Goal: Task Accomplishment & Management: Manage account settings

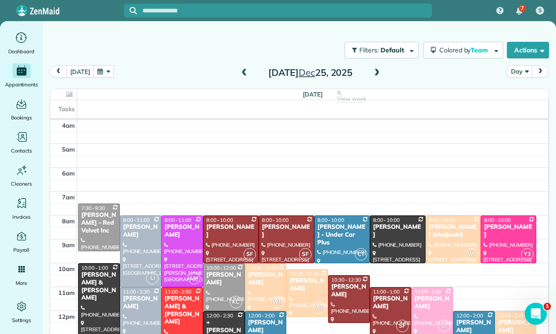
scroll to position [72, 0]
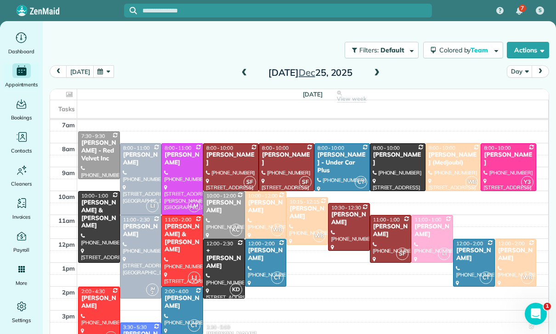
click at [101, 70] on button "button" at bounding box center [103, 71] width 21 height 12
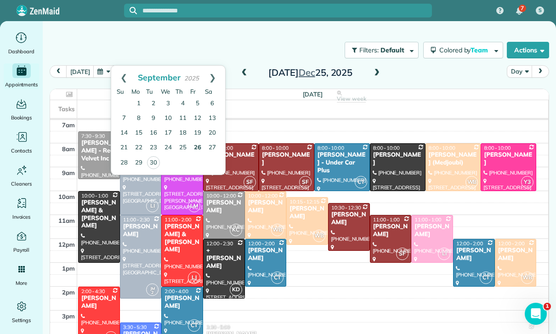
click at [197, 145] on link "26" at bounding box center [197, 148] width 15 height 15
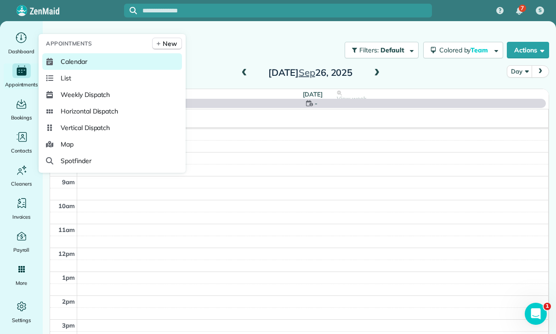
click at [72, 66] on span "Calendar" at bounding box center [74, 61] width 27 height 9
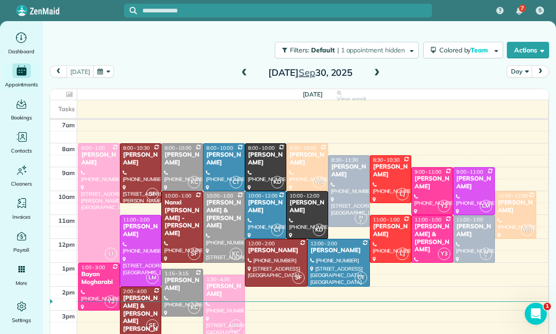
click at [383, 229] on div "Ethan Mendelson" at bounding box center [390, 231] width 36 height 16
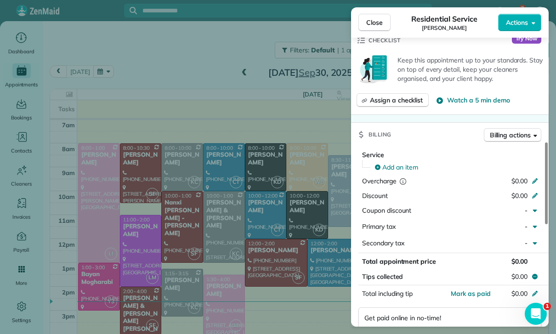
scroll to position [417, 0]
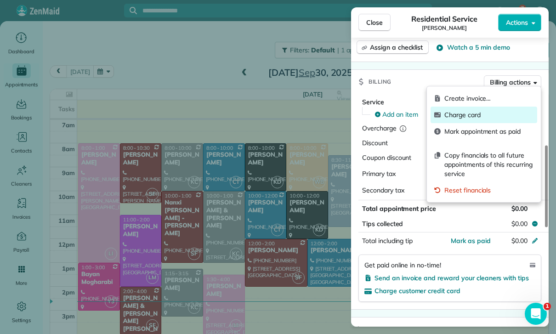
click at [478, 112] on span "Charge card" at bounding box center [488, 114] width 89 height 9
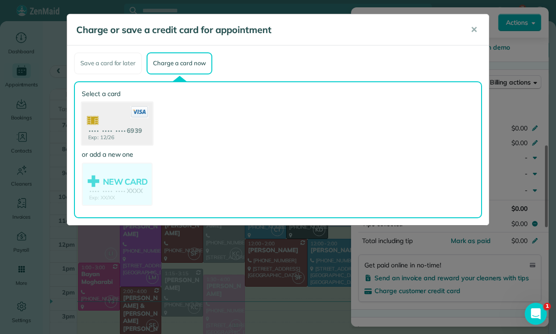
click at [125, 132] on use at bounding box center [117, 124] width 71 height 45
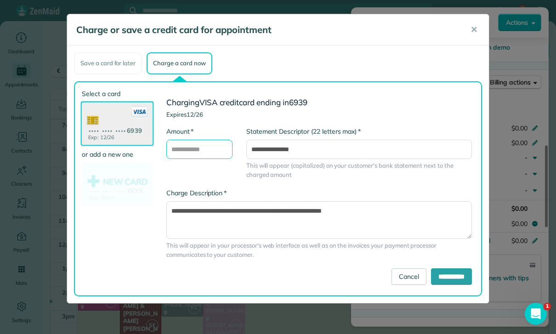
click at [190, 152] on input "* Amount" at bounding box center [199, 149] width 66 height 19
type input "***"
click at [439, 276] on input "**********" at bounding box center [451, 276] width 41 height 17
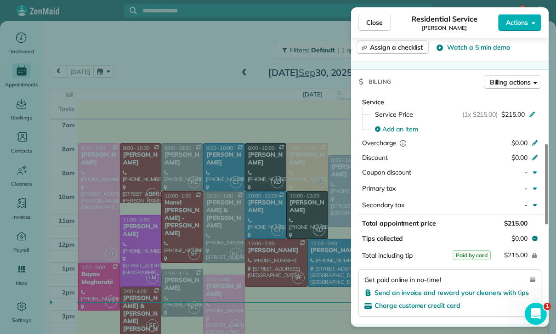
scroll to position [72, 0]
click at [168, 162] on div "Close Residential Service Ethan Mendelson Actions Status Confirmed Ethan Mendel…" at bounding box center [278, 167] width 556 height 334
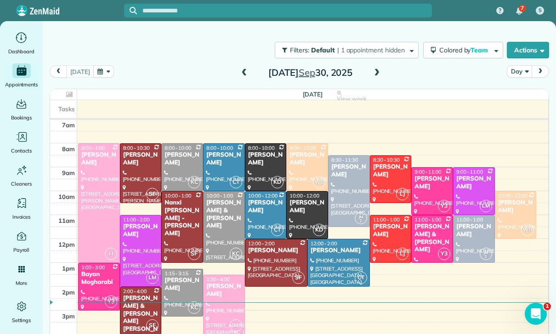
click at [99, 68] on button "button" at bounding box center [103, 71] width 21 height 12
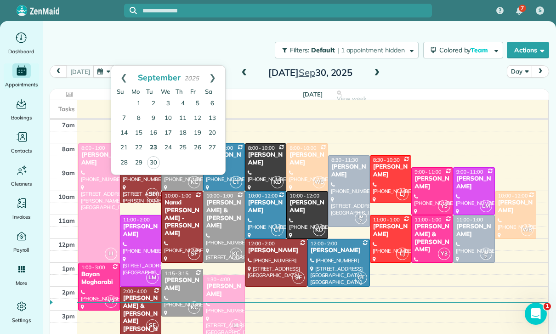
click at [156, 141] on link "23" at bounding box center [153, 148] width 15 height 15
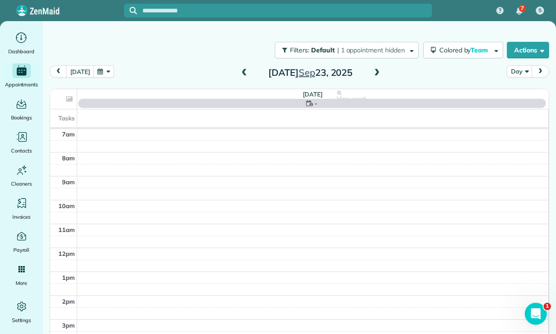
scroll to position [72, 0]
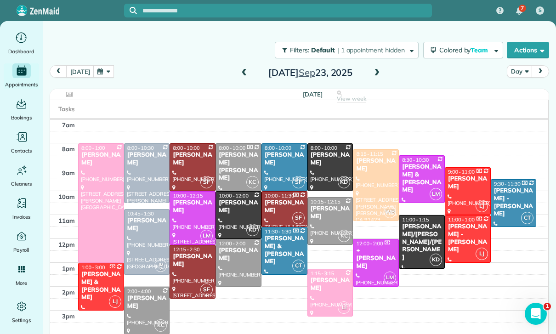
click at [423, 179] on div at bounding box center [421, 179] width 45 height 47
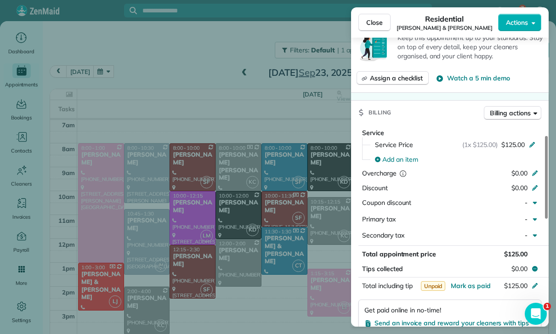
scroll to position [383, 0]
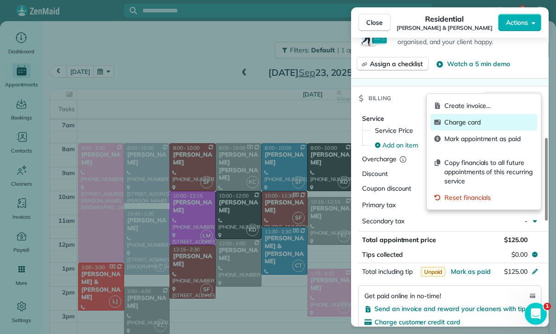
click at [458, 126] on span "Charge card" at bounding box center [488, 122] width 89 height 9
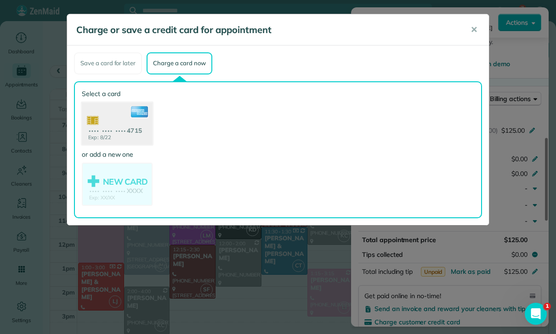
click at [120, 126] on use at bounding box center [117, 124] width 71 height 45
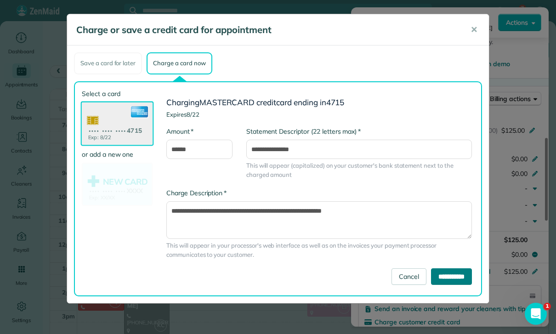
click at [447, 277] on input "**********" at bounding box center [451, 276] width 41 height 17
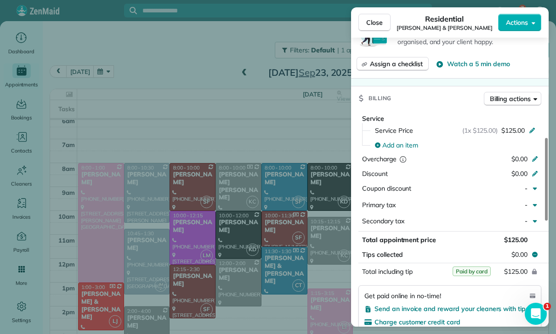
scroll to position [72, 0]
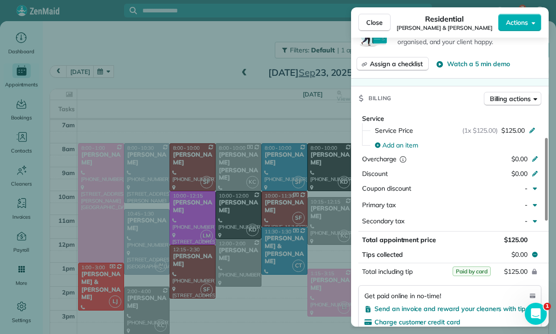
click at [155, 81] on div "Close Residential Micheal & noelle Norris Actions Status Confirmed Micheal & no…" at bounding box center [278, 167] width 556 height 334
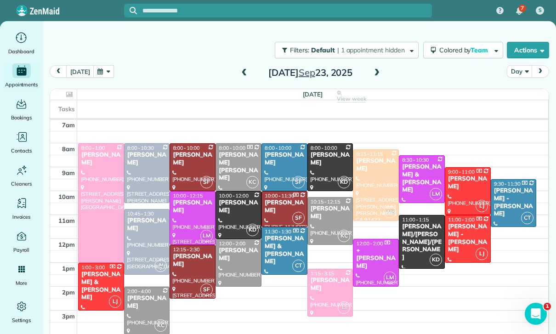
click at [246, 73] on span at bounding box center [244, 73] width 10 height 8
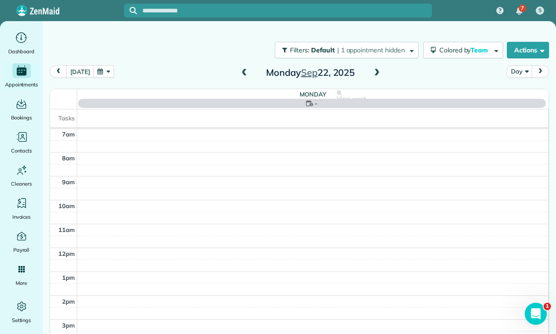
scroll to position [72, 0]
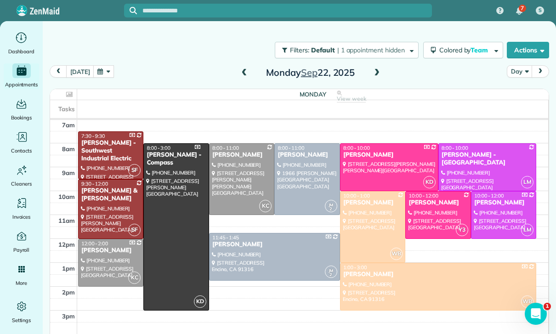
click at [369, 230] on div at bounding box center [372, 227] width 65 height 71
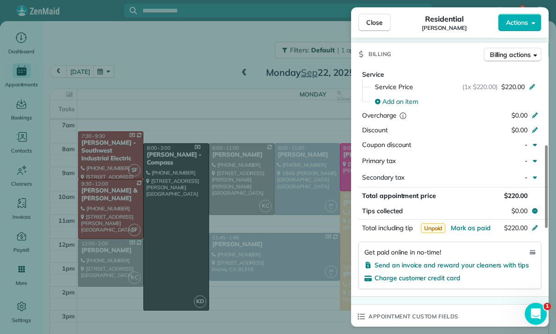
scroll to position [419, 0]
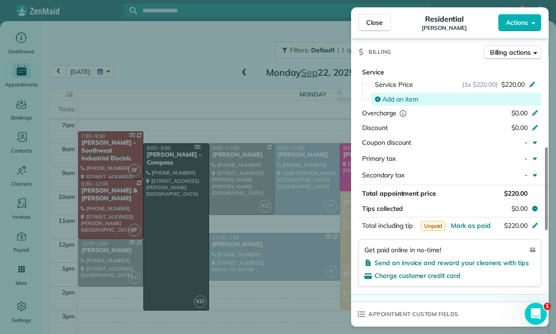
click at [403, 98] on span "Add an item" at bounding box center [400, 99] width 36 height 9
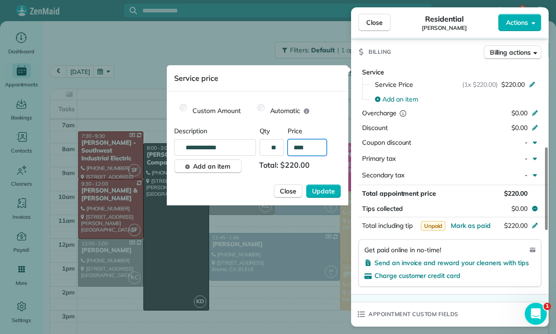
click at [317, 150] on input "****" at bounding box center [306, 147] width 39 height 17
type input "**"
type input "****"
click at [321, 195] on span "Update" at bounding box center [323, 190] width 23 height 9
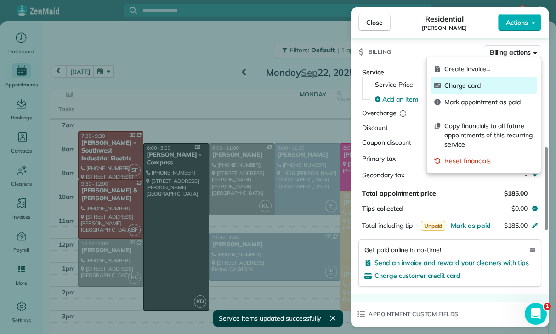
click at [452, 88] on span "Charge card" at bounding box center [488, 85] width 89 height 9
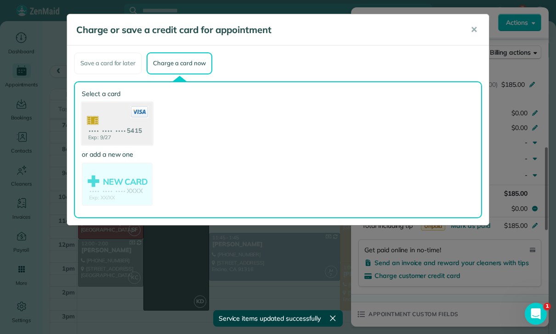
click at [126, 126] on use at bounding box center [117, 124] width 71 height 45
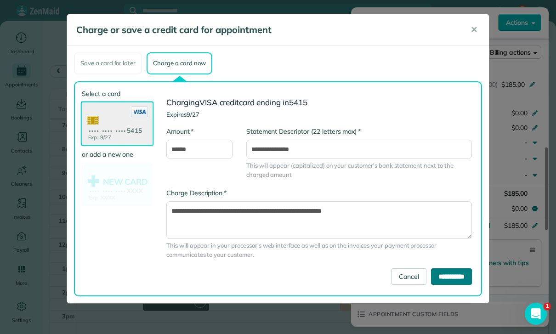
click at [450, 277] on input "**********" at bounding box center [451, 276] width 41 height 17
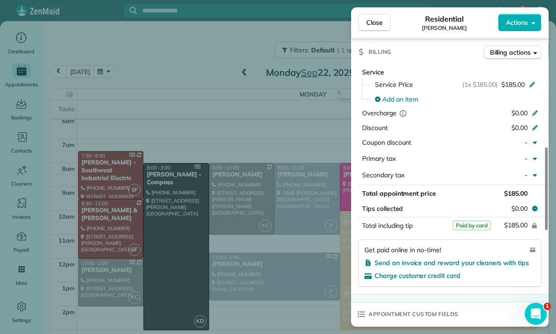
scroll to position [72, 0]
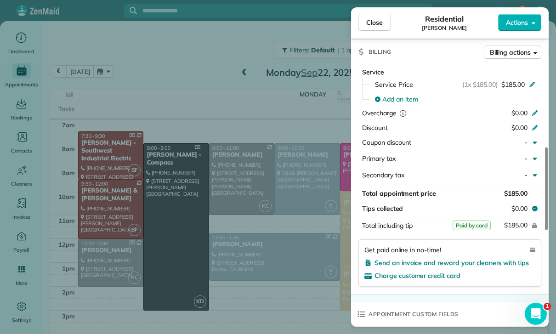
click at [204, 140] on div "Close Residential Diane Cripe Actions Status Confirmed Diane Cripe · Open profi…" at bounding box center [278, 167] width 556 height 334
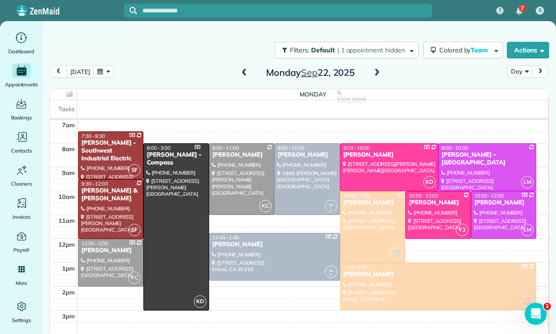
click at [103, 74] on button "button" at bounding box center [103, 71] width 21 height 12
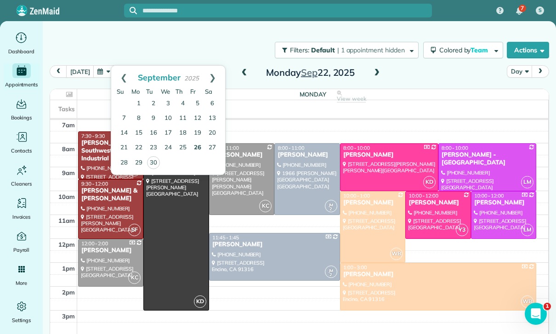
click at [194, 150] on link "26" at bounding box center [197, 148] width 15 height 15
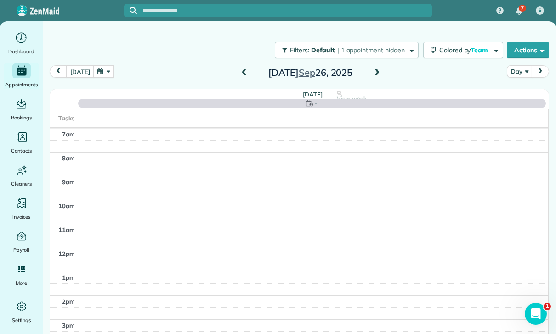
scroll to position [72, 0]
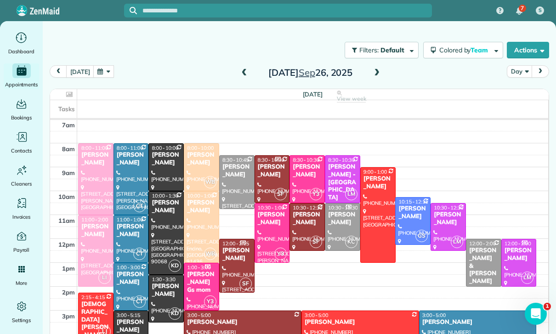
click at [130, 167] on div at bounding box center [131, 179] width 34 height 71
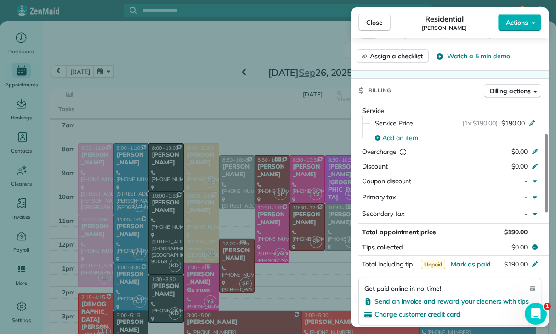
scroll to position [394, 0]
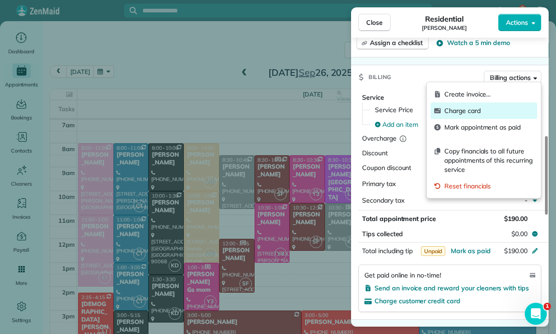
click at [454, 113] on span "Charge card" at bounding box center [488, 110] width 89 height 9
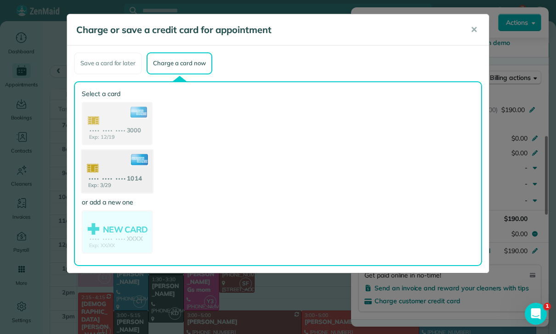
click at [112, 179] on use at bounding box center [117, 172] width 71 height 45
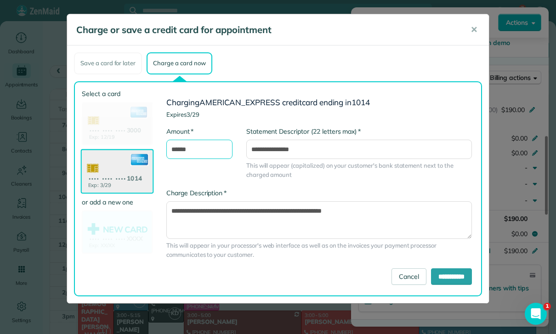
click at [216, 151] on input "******" at bounding box center [199, 149] width 66 height 19
type input "*"
type input "***"
click at [447, 276] on input "**********" at bounding box center [451, 276] width 41 height 17
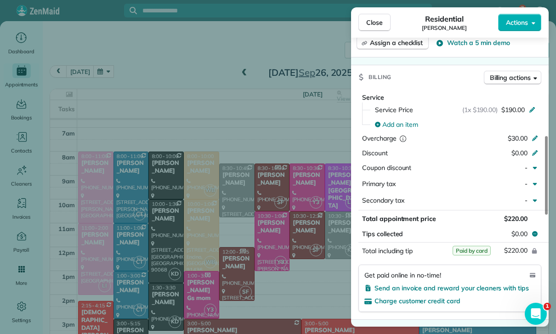
scroll to position [72, 0]
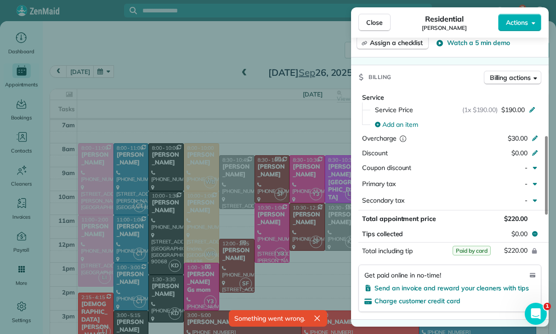
click at [109, 69] on div "Close Residential Michelle Steinbeck Actions Status Yet to Confirm Michelle Ste…" at bounding box center [278, 167] width 556 height 334
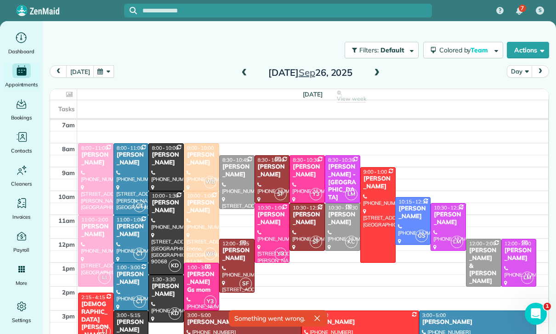
click at [103, 72] on button "button" at bounding box center [103, 71] width 21 height 12
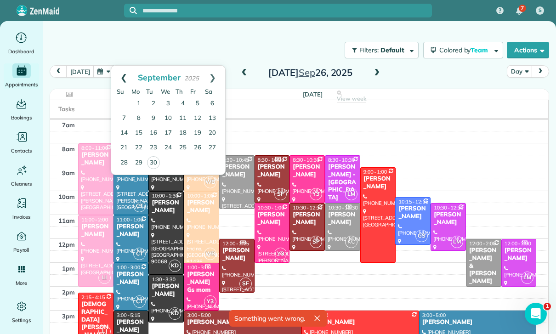
click at [120, 70] on link "Prev" at bounding box center [123, 77] width 25 height 23
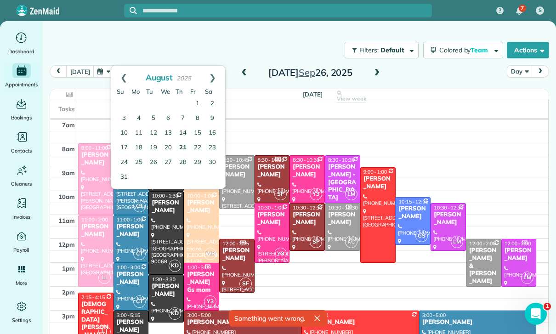
click at [184, 150] on link "21" at bounding box center [182, 148] width 15 height 15
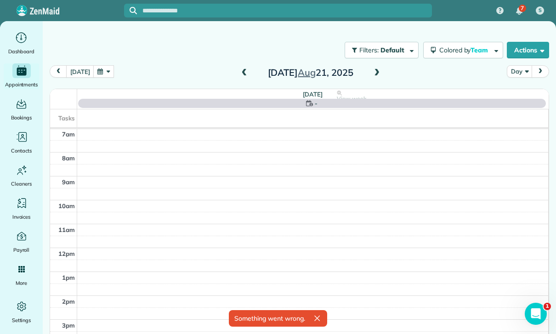
scroll to position [72, 0]
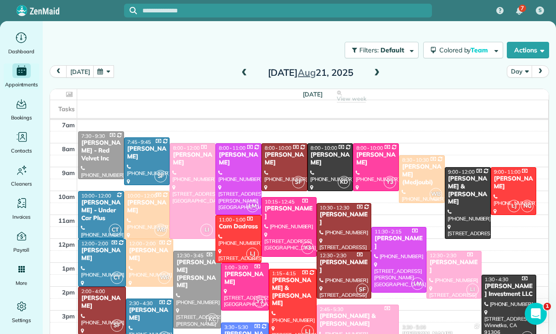
click at [101, 308] on div at bounding box center [102, 310] width 47 height 47
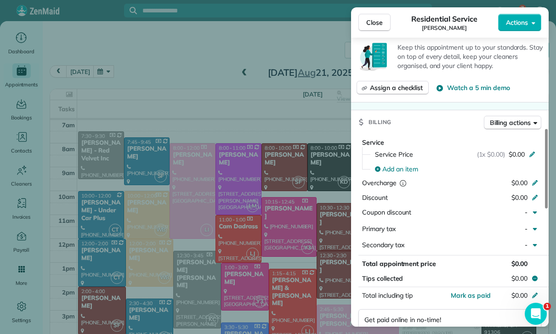
scroll to position [365, 0]
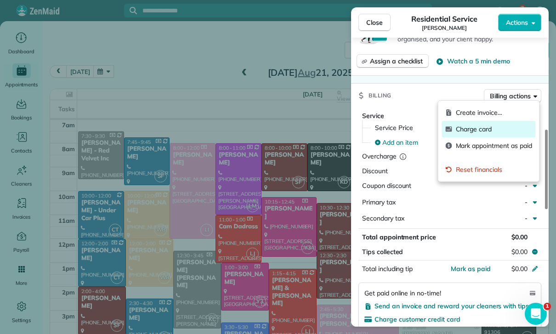
click at [462, 130] on span "Charge card" at bounding box center [494, 128] width 76 height 9
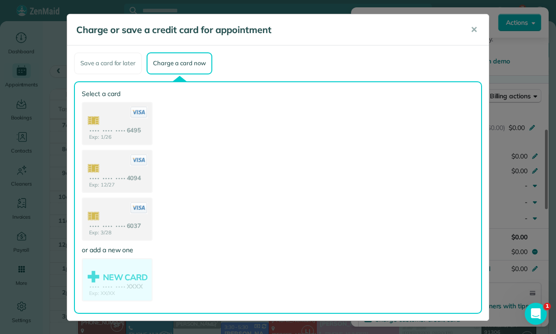
scroll to position [72, 0]
click at [471, 40] on button "✕" at bounding box center [473, 30] width 21 height 22
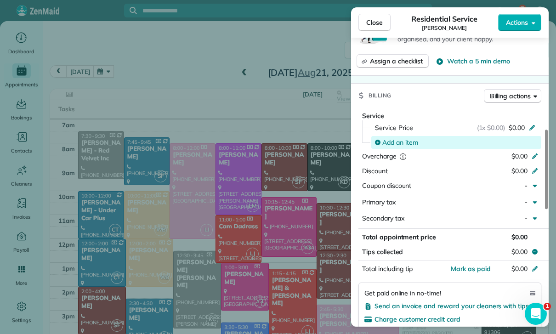
click at [394, 145] on div "Add an item" at bounding box center [456, 142] width 170 height 13
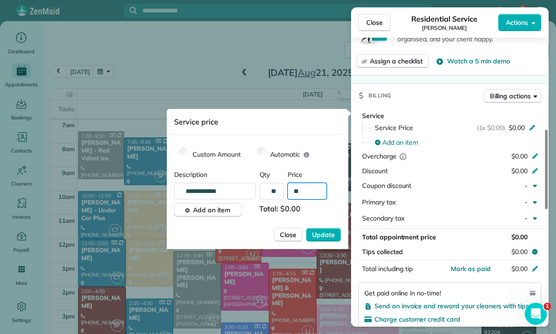
click at [315, 197] on input "**" at bounding box center [306, 191] width 39 height 17
type input "****"
click at [332, 241] on button "Update" at bounding box center [323, 235] width 35 height 14
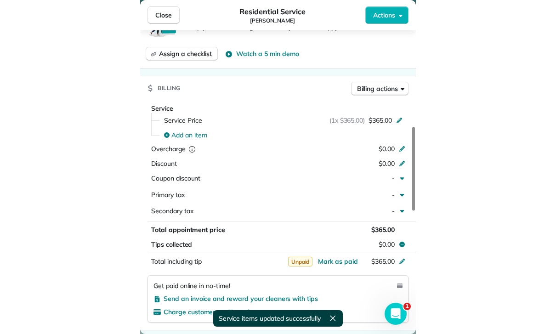
scroll to position [44, 0]
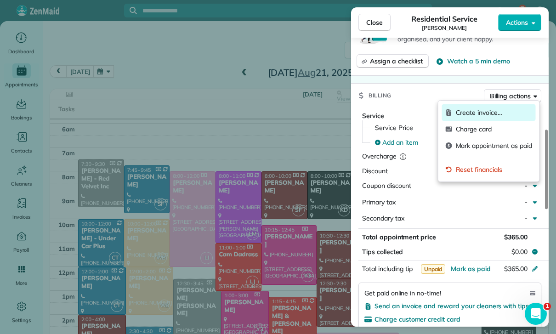
click at [484, 115] on span "Create invoice…" at bounding box center [494, 112] width 76 height 9
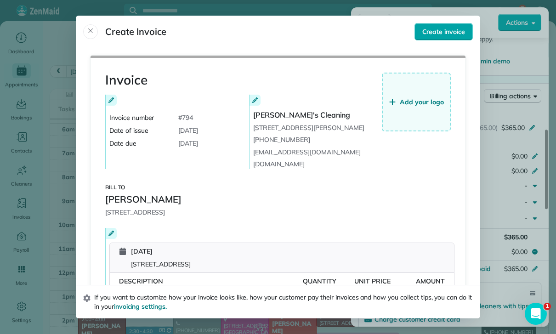
click at [445, 27] on span "Create invoice" at bounding box center [443, 31] width 43 height 9
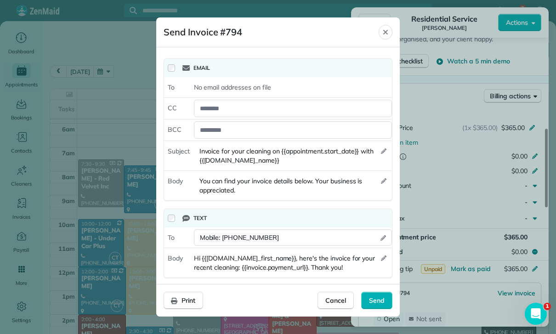
click at [182, 67] on icon at bounding box center [185, 68] width 7 height 6
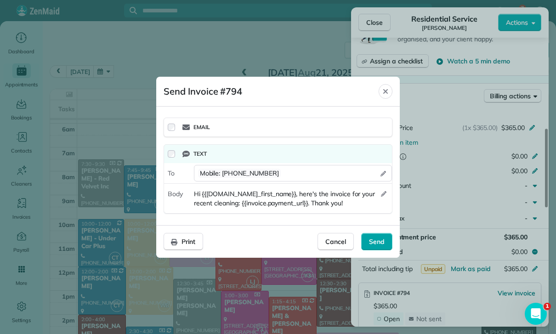
click at [375, 242] on span "Send" at bounding box center [377, 241] width 16 height 9
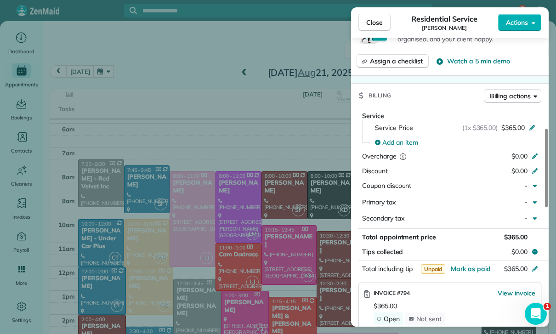
click at [237, 273] on div "Close Residential Service Jennifer Higgs Actions Status Confirmed Jennifer Higg…" at bounding box center [278, 167] width 556 height 334
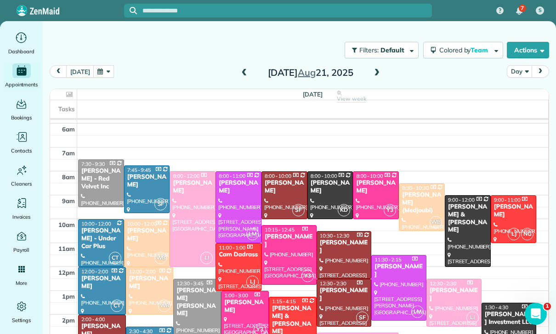
scroll to position [44, 0]
click at [101, 77] on button "button" at bounding box center [103, 71] width 21 height 12
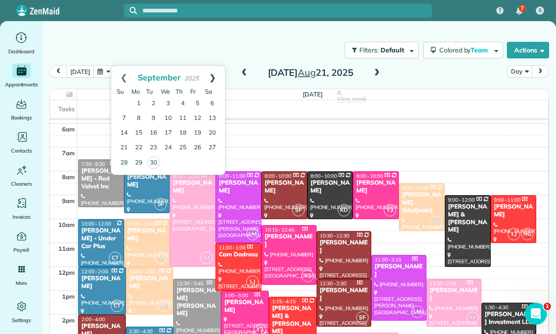
click at [215, 73] on link "Next" at bounding box center [212, 77] width 25 height 23
click at [186, 102] on link "2" at bounding box center [182, 103] width 15 height 15
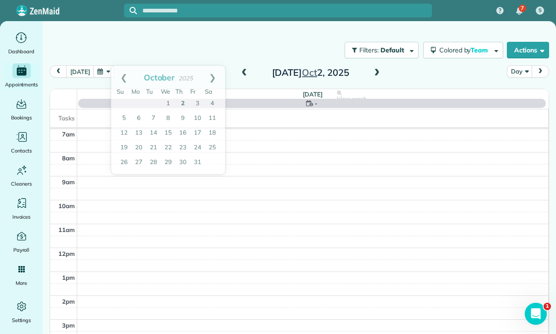
scroll to position [72, 0]
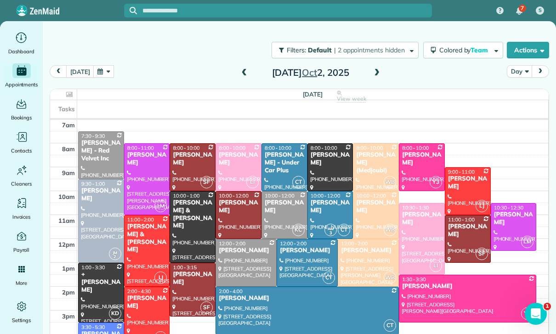
click at [380, 74] on span at bounding box center [377, 73] width 10 height 8
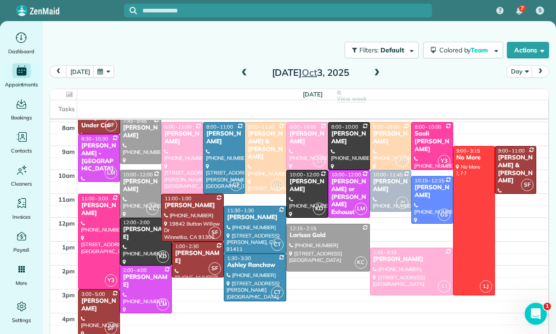
scroll to position [95, 0]
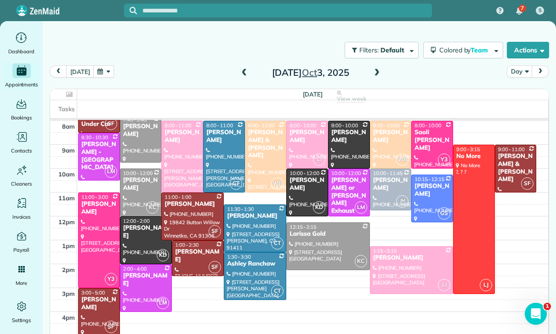
click at [108, 68] on button "button" at bounding box center [103, 71] width 21 height 12
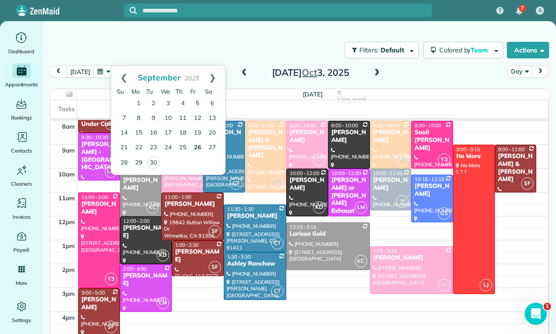
click at [200, 149] on link "26" at bounding box center [197, 148] width 15 height 15
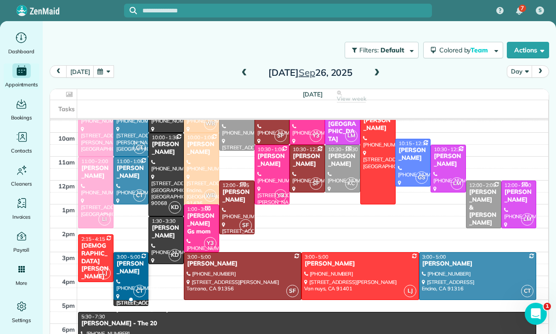
scroll to position [122, 0]
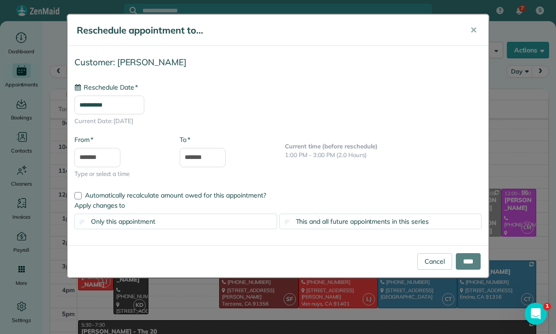
click at [102, 107] on input "**********" at bounding box center [109, 105] width 70 height 19
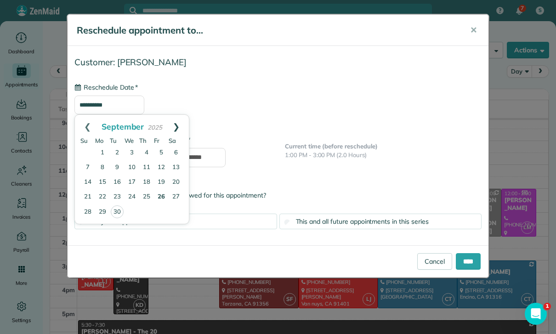
click at [180, 124] on link "Next" at bounding box center [175, 126] width 25 height 23
click at [163, 149] on link "3" at bounding box center [161, 153] width 15 height 15
type input "**********"
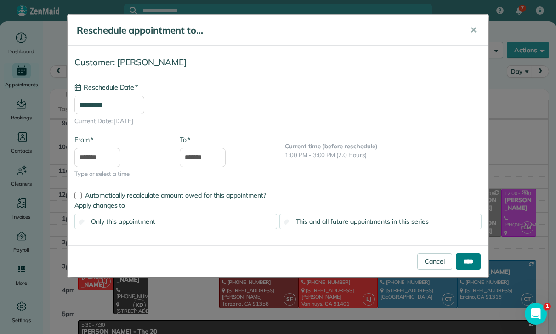
click at [470, 257] on input "****" at bounding box center [468, 261] width 25 height 17
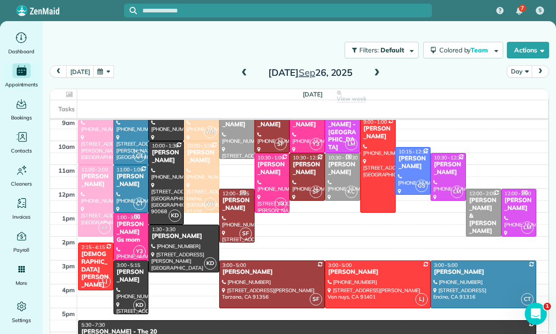
click at [102, 72] on button "button" at bounding box center [103, 71] width 21 height 12
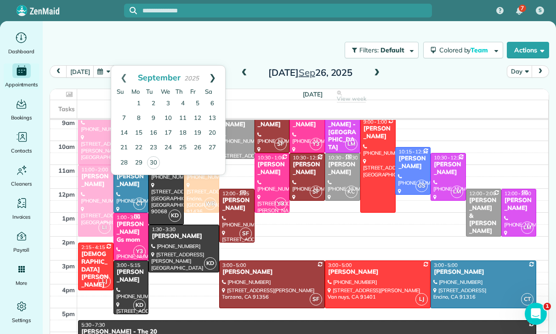
click at [216, 73] on link "Next" at bounding box center [212, 77] width 25 height 23
click at [216, 103] on link "4" at bounding box center [212, 103] width 15 height 15
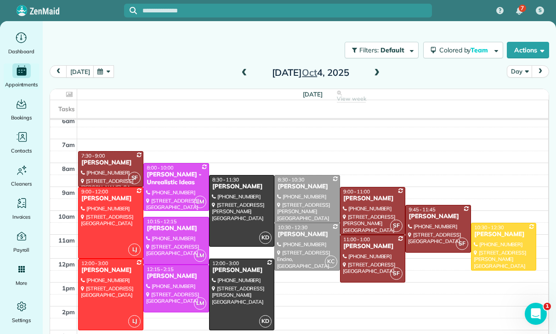
scroll to position [72, 0]
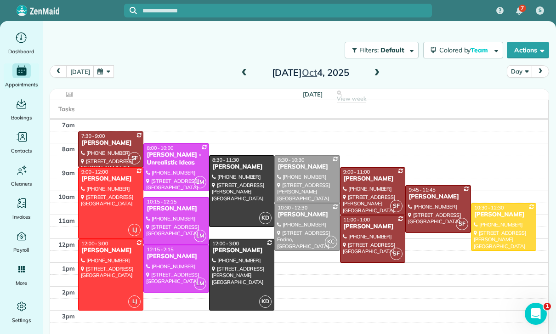
click at [96, 66] on button "button" at bounding box center [103, 71] width 21 height 12
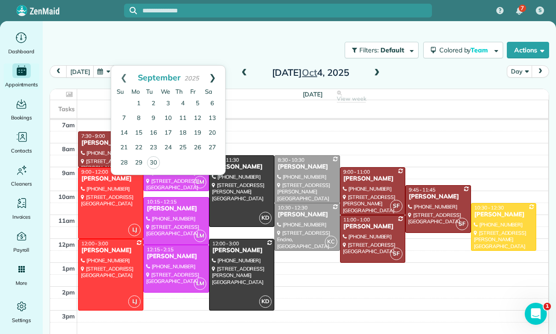
click at [219, 68] on link "Next" at bounding box center [212, 77] width 25 height 23
click at [169, 102] on link "1" at bounding box center [168, 103] width 15 height 15
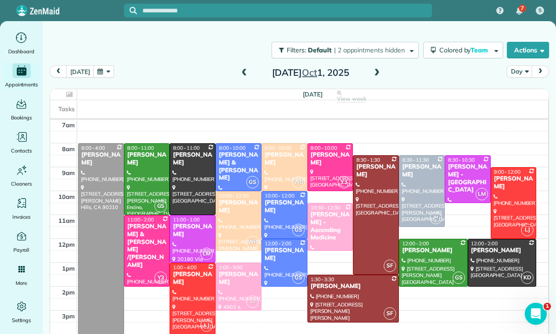
click at [104, 72] on button "button" at bounding box center [103, 71] width 21 height 12
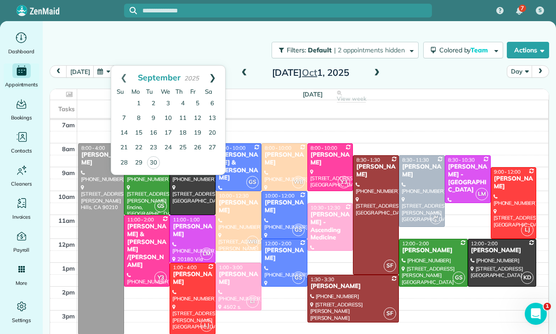
click at [218, 77] on link "Next" at bounding box center [212, 77] width 25 height 23
click at [168, 115] on link "8" at bounding box center [168, 118] width 15 height 15
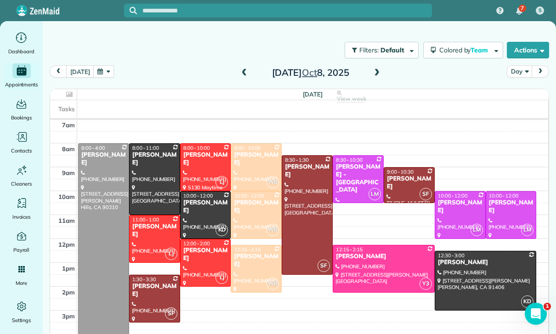
click at [98, 73] on button "button" at bounding box center [103, 71] width 21 height 12
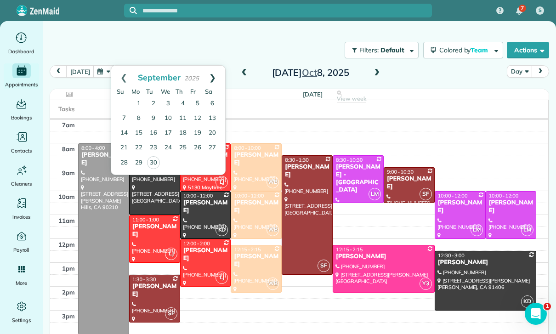
click at [216, 71] on link "Next" at bounding box center [212, 77] width 25 height 23
click at [168, 105] on link "1" at bounding box center [168, 103] width 15 height 15
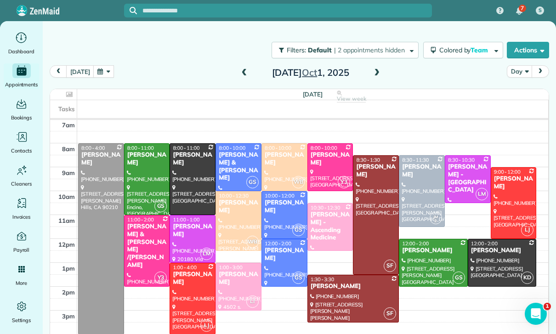
click at [100, 73] on button "button" at bounding box center [103, 71] width 21 height 12
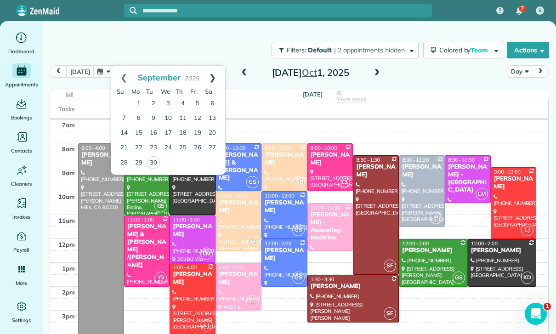
click at [214, 79] on link "Next" at bounding box center [212, 77] width 25 height 23
click at [185, 106] on link "2" at bounding box center [182, 103] width 15 height 15
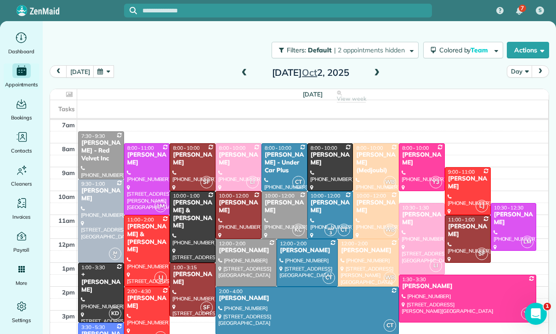
click at [236, 80] on div "today Day Thursday Oct 2, 2025" at bounding box center [299, 73] width 499 height 17
click at [246, 67] on span at bounding box center [244, 73] width 10 height 14
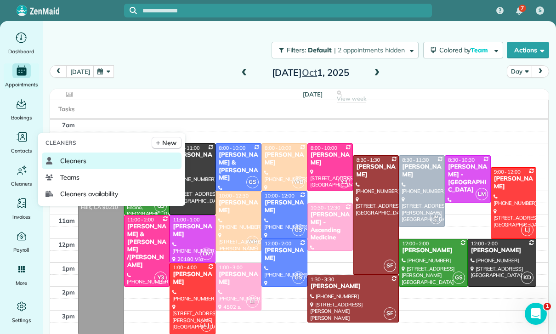
click at [74, 165] on span "Cleaners" at bounding box center [73, 160] width 26 height 9
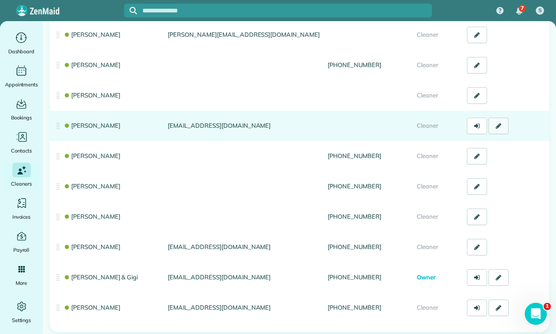
click at [500, 125] on icon at bounding box center [499, 126] width 6 height 6
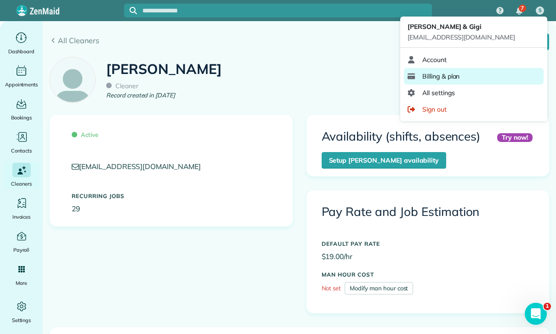
click at [446, 77] on span "Billing & plan" at bounding box center [440, 76] width 37 height 9
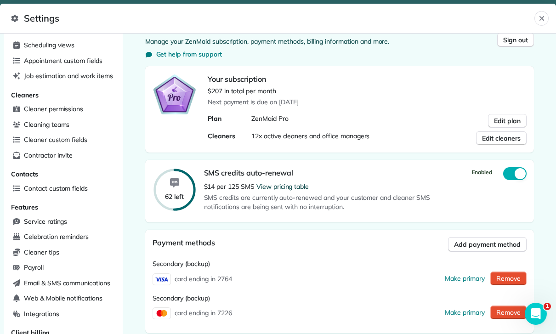
scroll to position [56, 0]
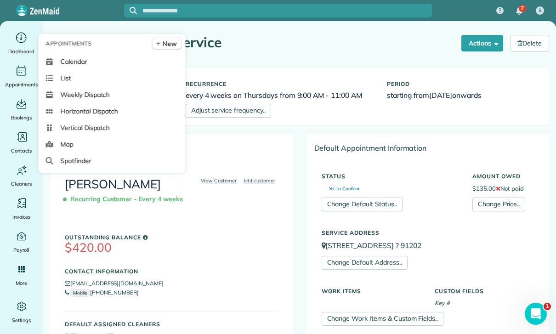
click at [72, 66] on span "Calendar" at bounding box center [74, 61] width 27 height 9
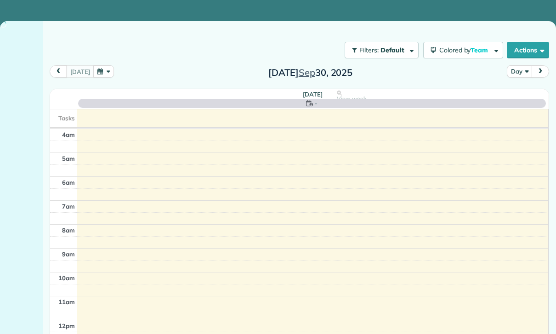
scroll to position [72, 0]
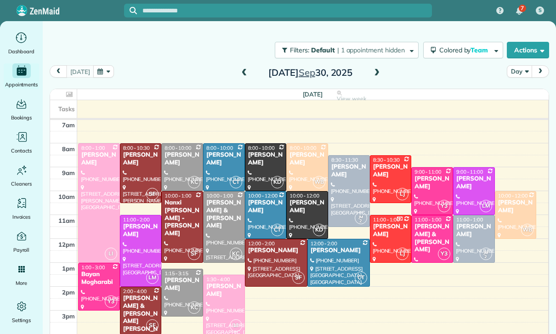
click at [99, 75] on button "button" at bounding box center [103, 71] width 21 height 12
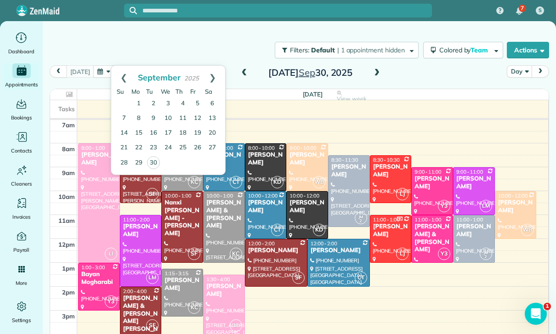
scroll to position [0, 0]
click at [214, 74] on link "Next" at bounding box center [212, 77] width 25 height 23
click at [213, 103] on link "4" at bounding box center [212, 103] width 15 height 15
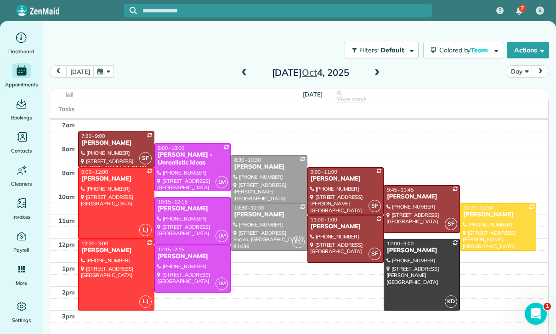
scroll to position [72, 0]
click at [104, 68] on button "button" at bounding box center [103, 71] width 21 height 12
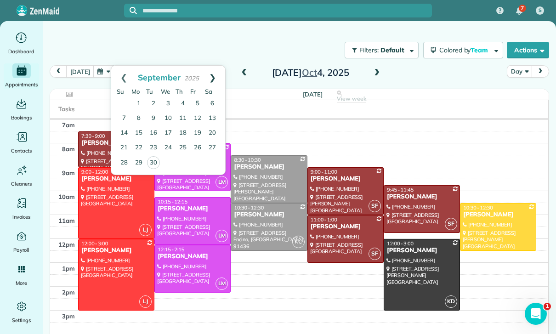
click at [215, 77] on link "Next" at bounding box center [212, 77] width 25 height 23
click at [169, 100] on link "1" at bounding box center [168, 103] width 15 height 15
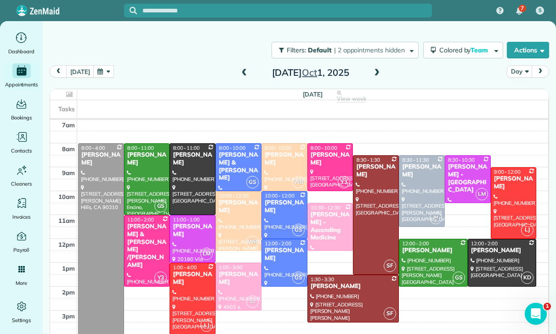
click at [104, 74] on button "button" at bounding box center [103, 71] width 21 height 12
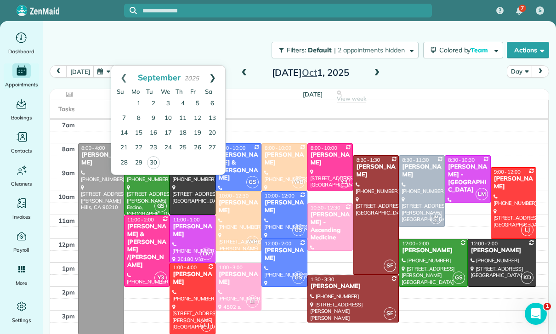
click at [214, 79] on link "Next" at bounding box center [212, 77] width 25 height 23
click at [197, 101] on link "3" at bounding box center [197, 103] width 15 height 15
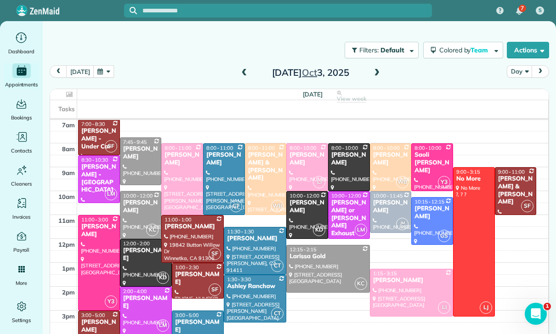
click at [237, 69] on div "[DATE]" at bounding box center [310, 72] width 147 height 15
click at [241, 73] on span at bounding box center [244, 73] width 10 height 8
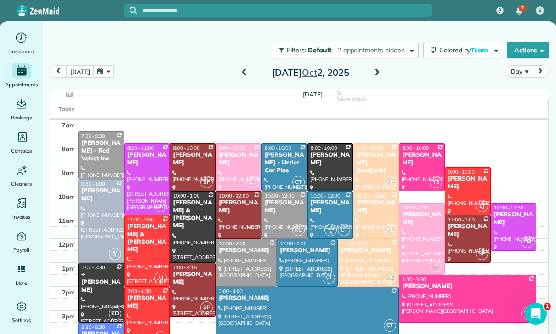
click at [237, 75] on div "[DATE]" at bounding box center [310, 72] width 147 height 15
click at [244, 73] on span at bounding box center [244, 73] width 10 height 8
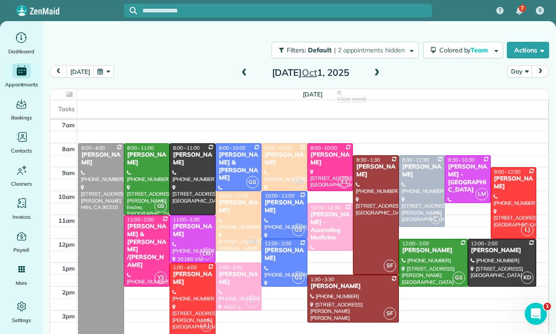
click at [372, 76] on span at bounding box center [377, 73] width 10 height 8
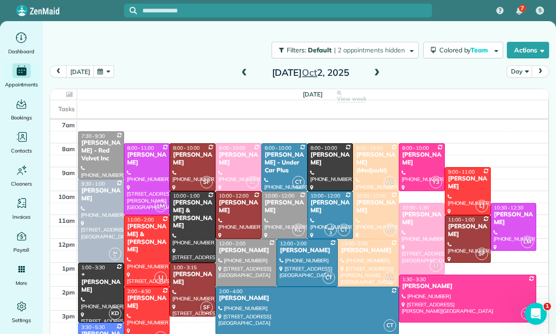
click at [373, 73] on span at bounding box center [377, 73] width 10 height 8
